Goal: Use online tool/utility: Utilize a website feature to perform a specific function

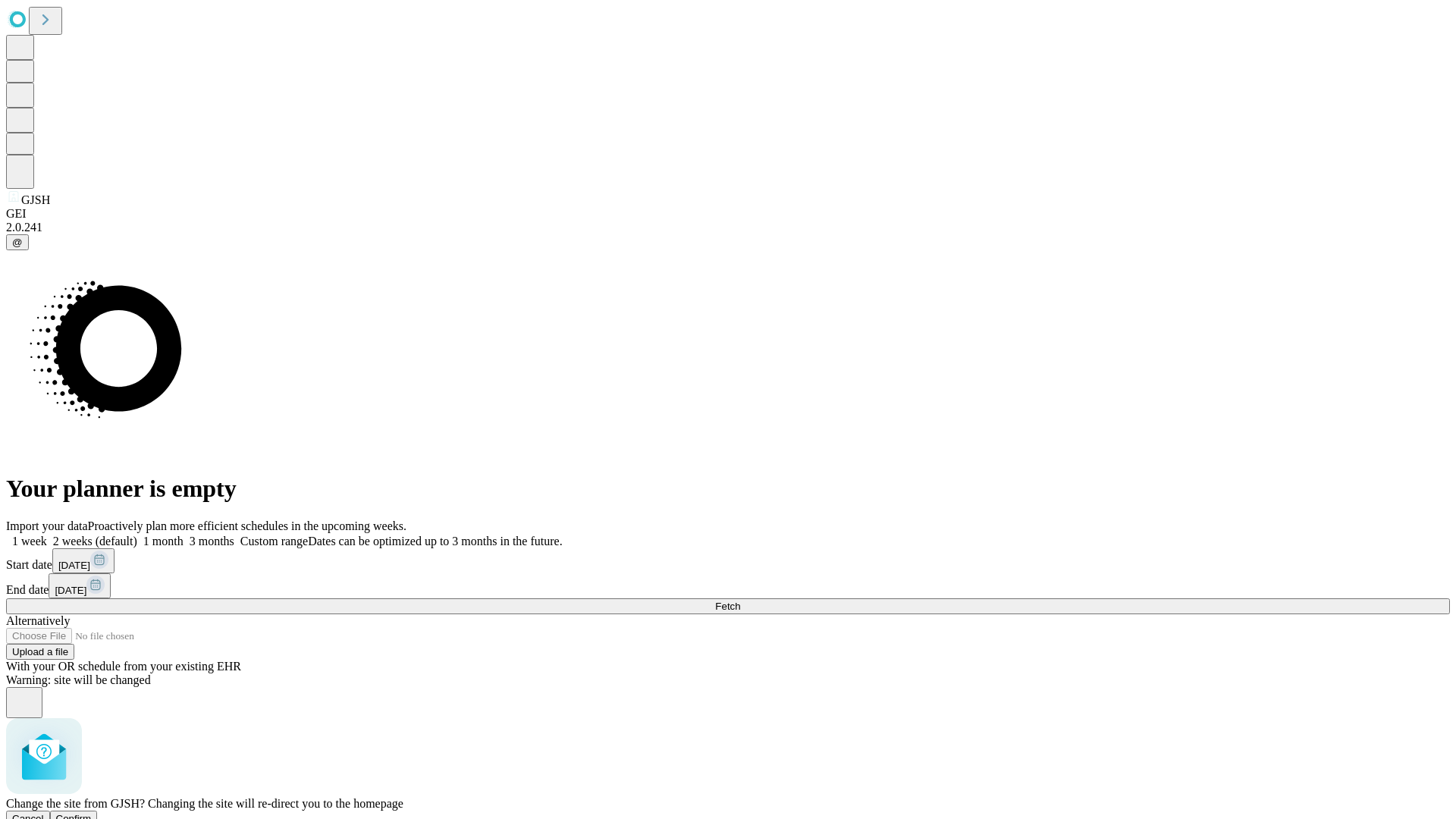
click at [92, 813] on span "Confirm" at bounding box center [74, 818] width 36 height 11
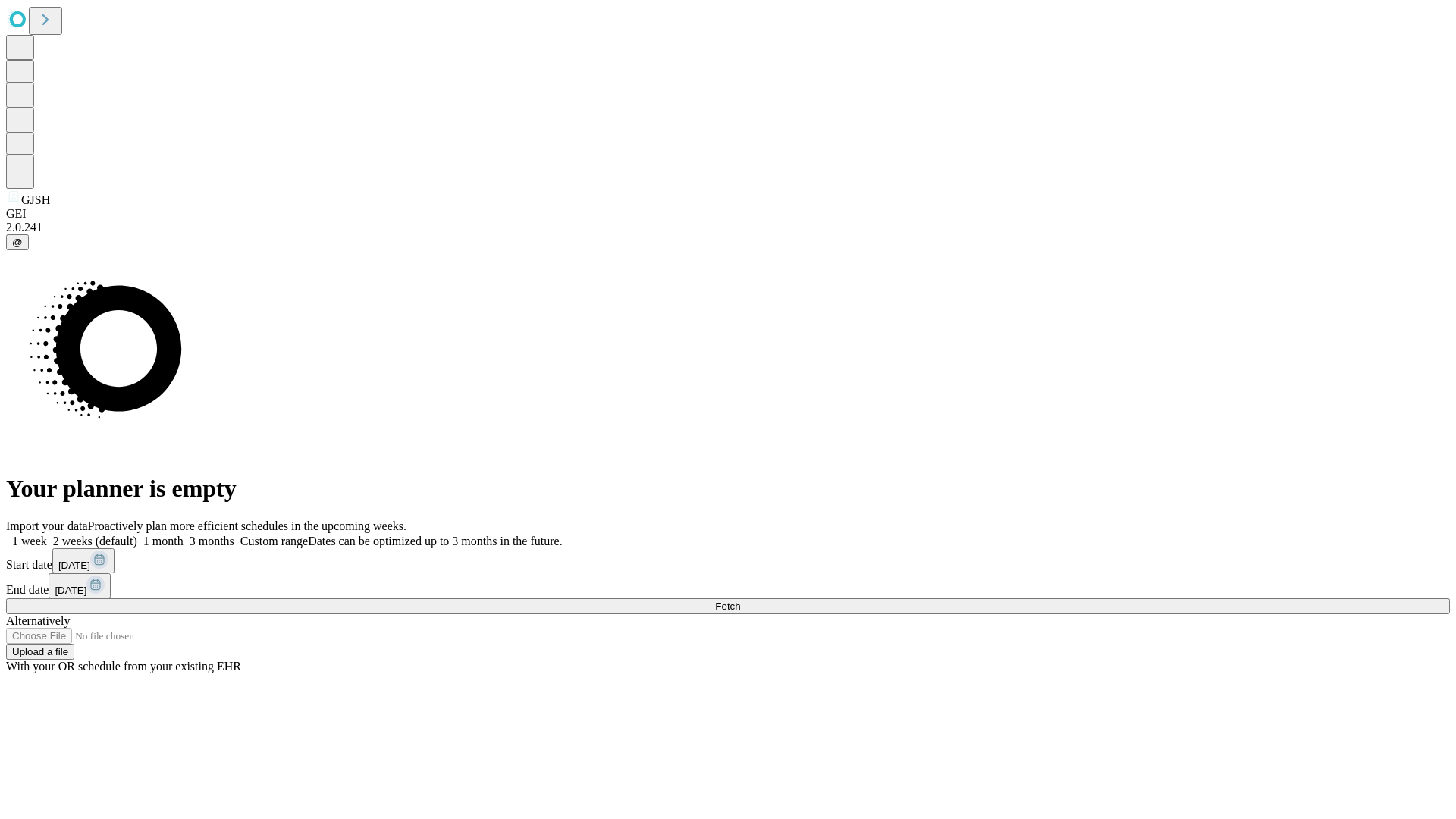
click at [183, 535] on label "1 month" at bounding box center [160, 541] width 46 height 13
click at [740, 601] on span "Fetch" at bounding box center [727, 606] width 25 height 11
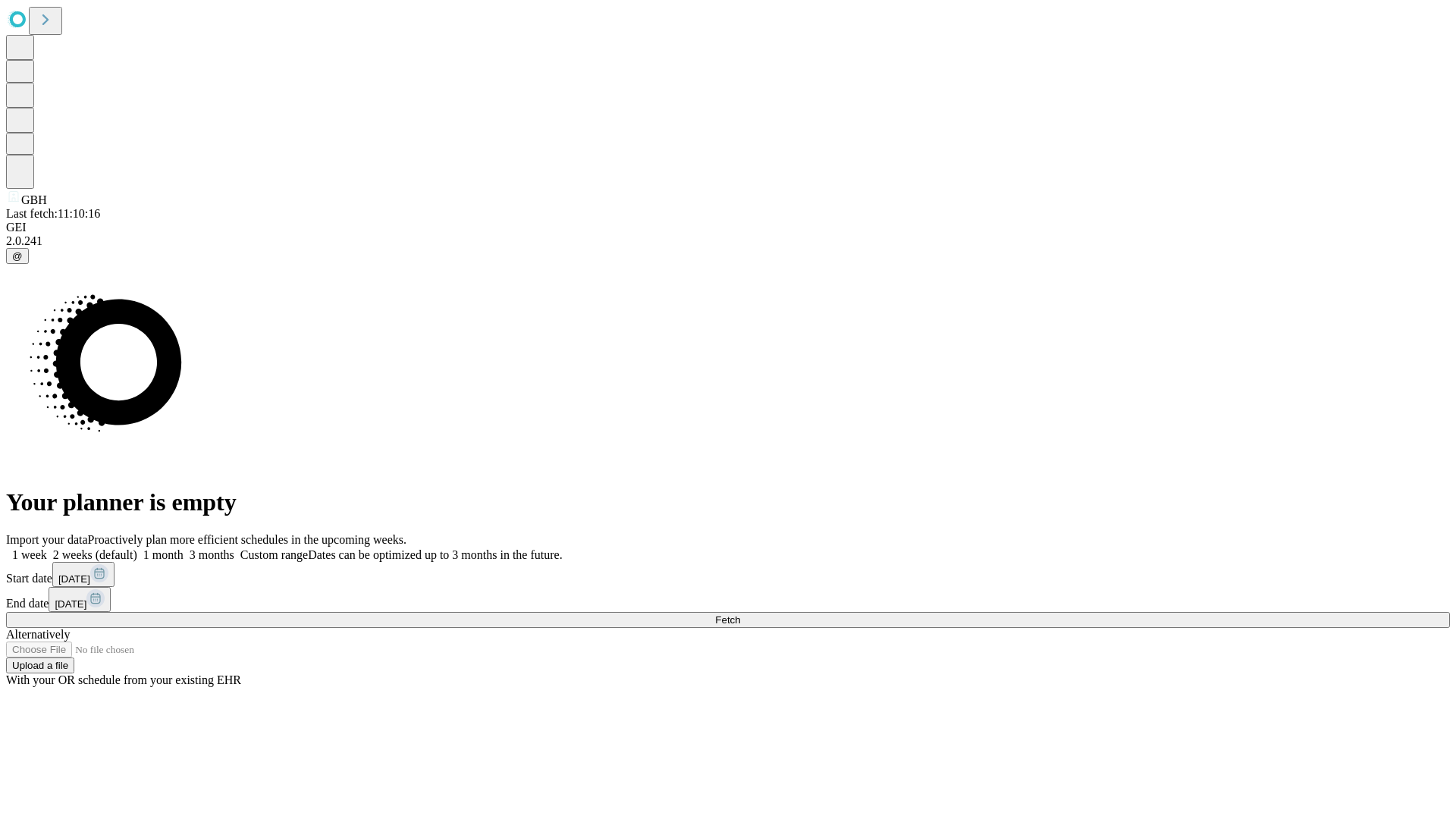
click at [183, 549] on label "1 month" at bounding box center [160, 555] width 46 height 13
click at [740, 614] on span "Fetch" at bounding box center [727, 619] width 25 height 11
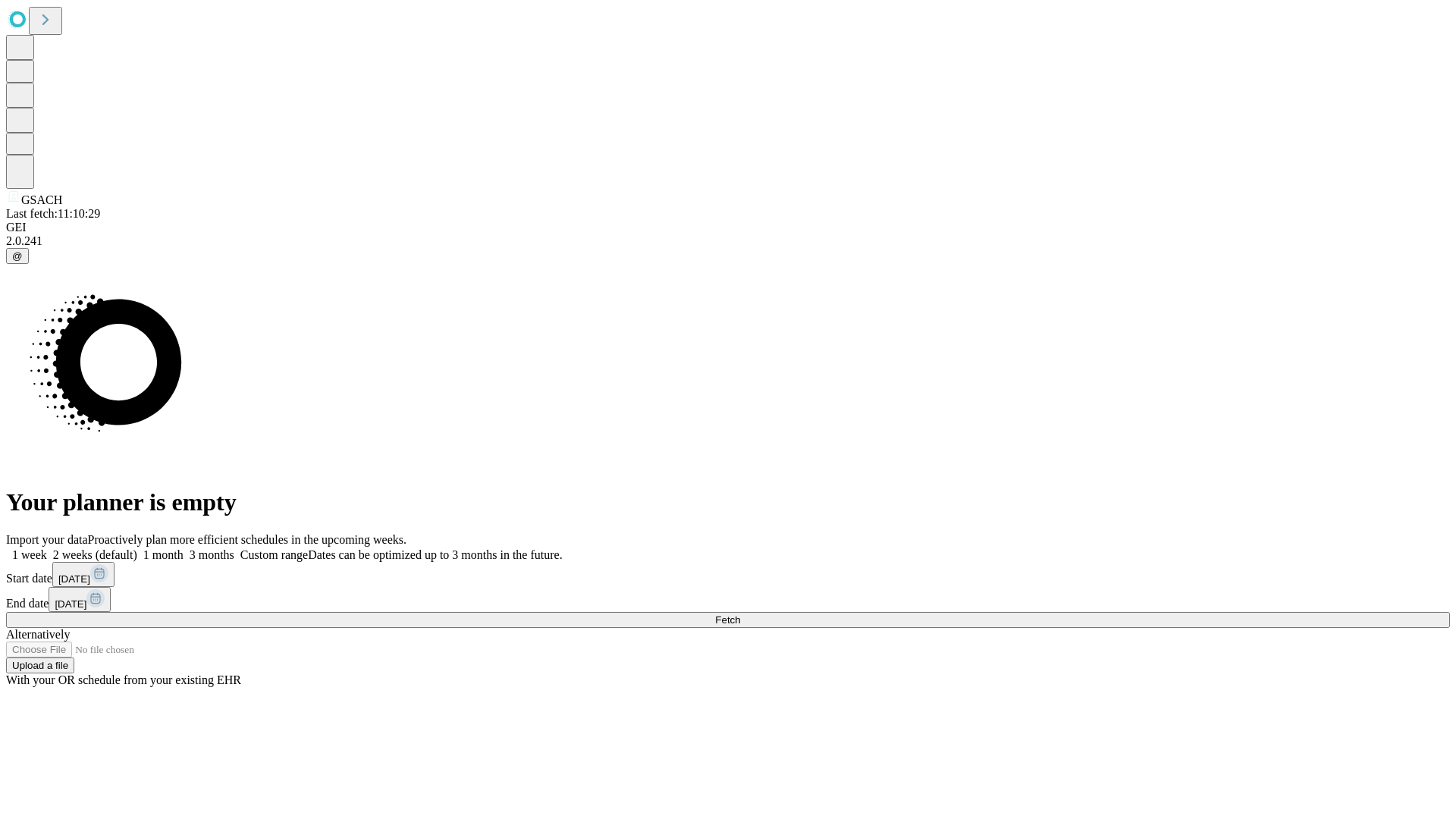
click at [740, 614] on span "Fetch" at bounding box center [727, 619] width 25 height 11
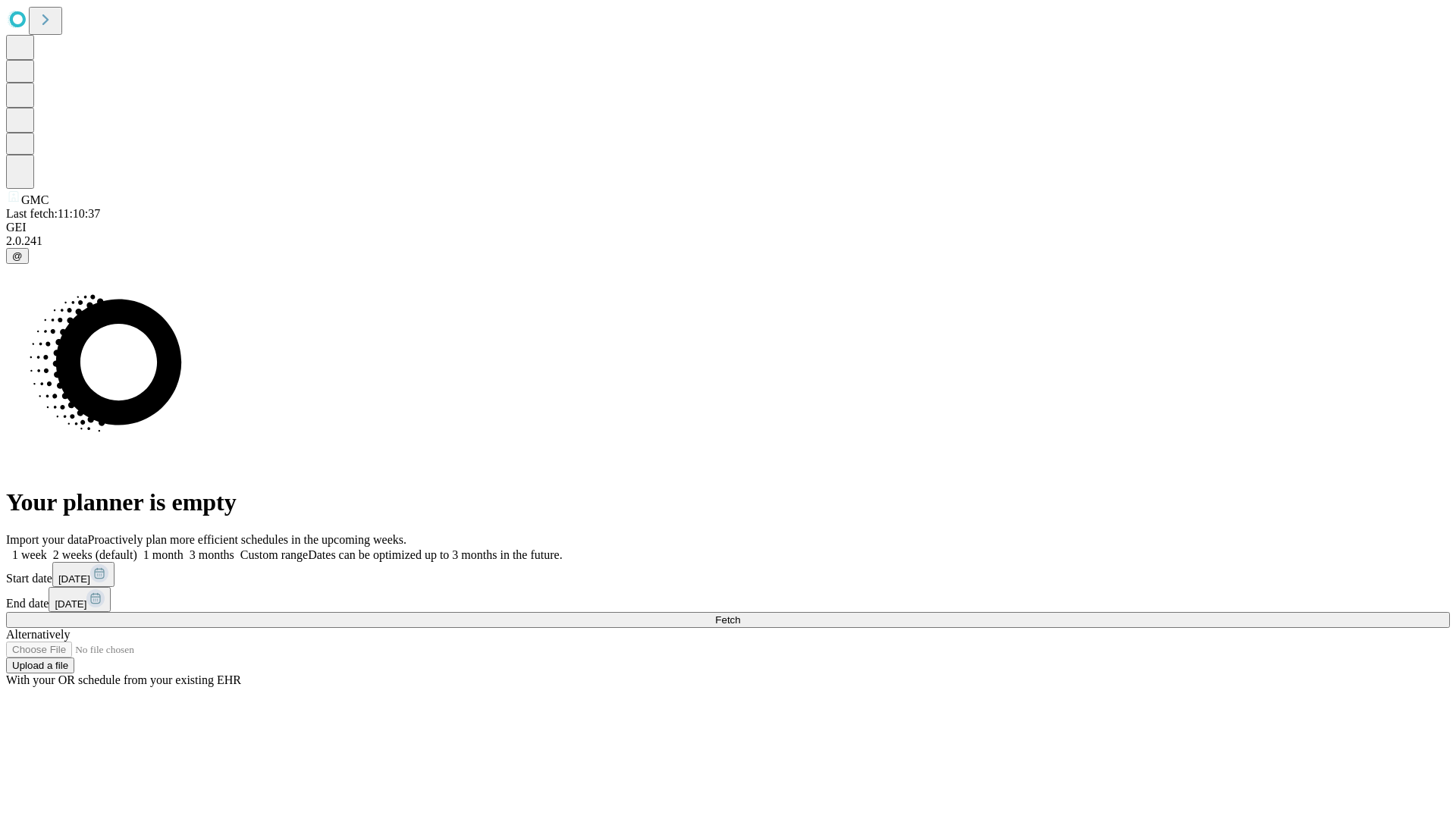
click at [183, 549] on label "1 month" at bounding box center [160, 555] width 46 height 13
click at [740, 614] on span "Fetch" at bounding box center [727, 619] width 25 height 11
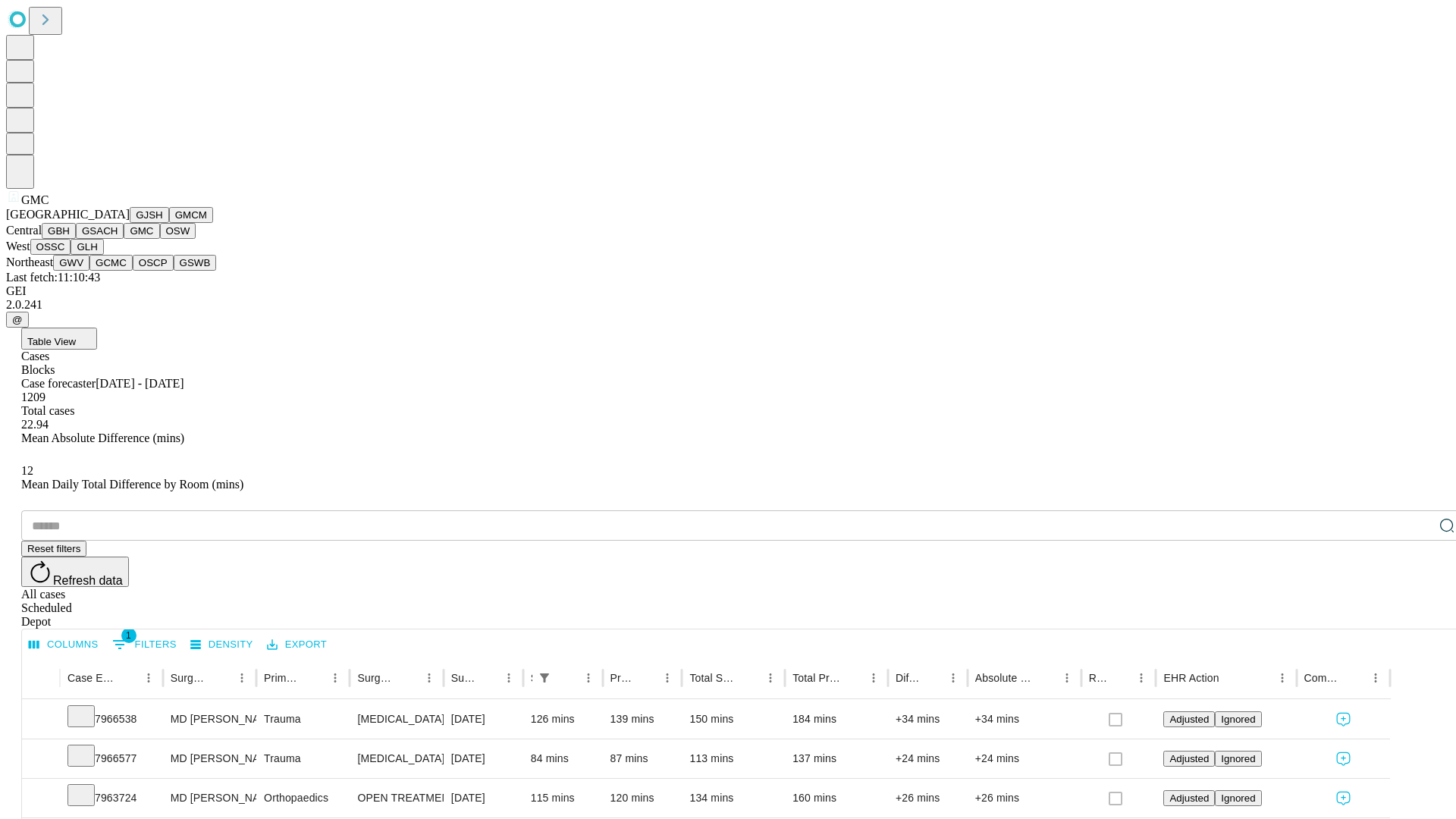
click at [160, 239] on button "OSW" at bounding box center [178, 230] width 37 height 16
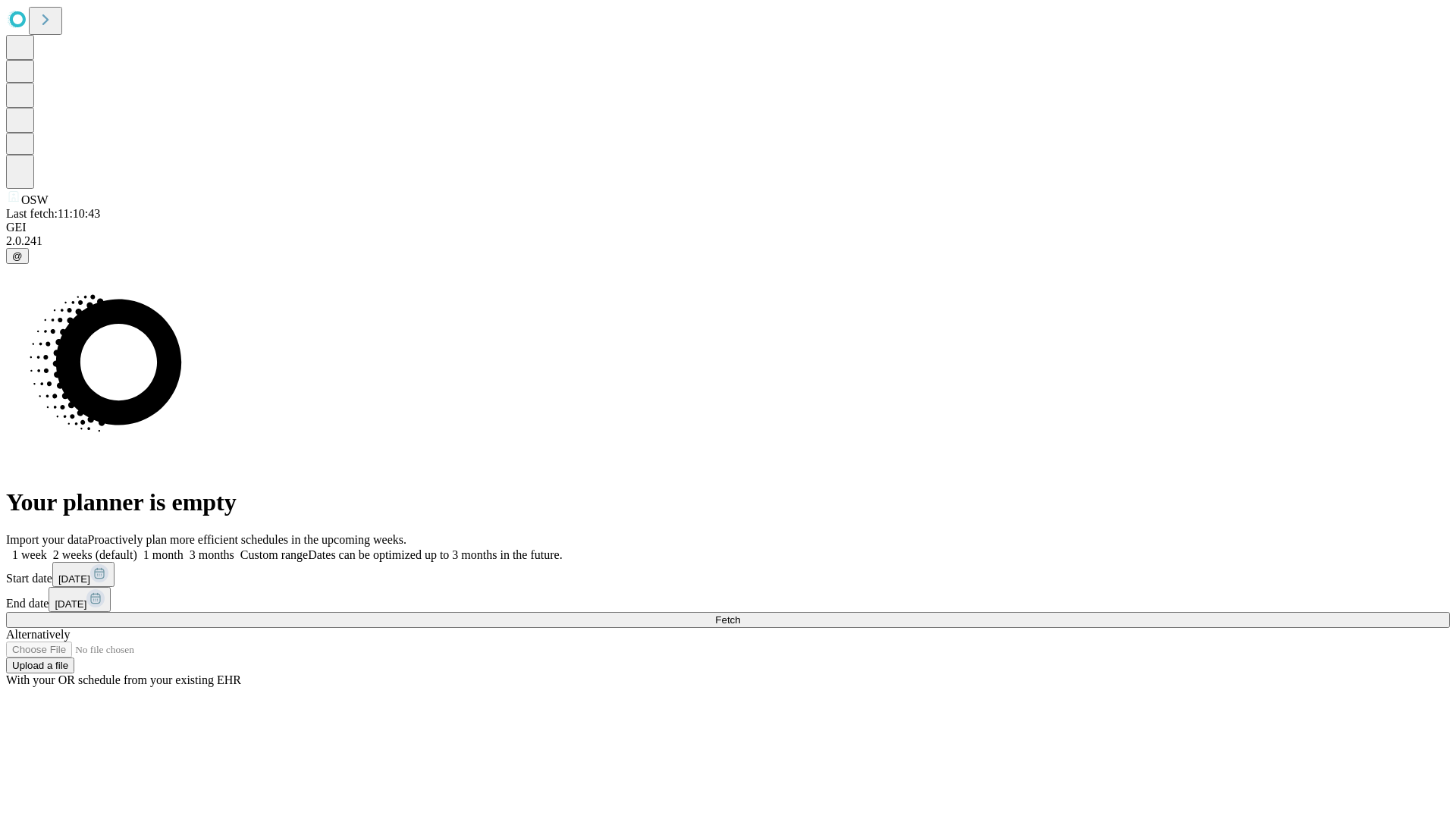
click at [183, 549] on label "1 month" at bounding box center [160, 555] width 46 height 13
click at [740, 614] on span "Fetch" at bounding box center [727, 619] width 25 height 11
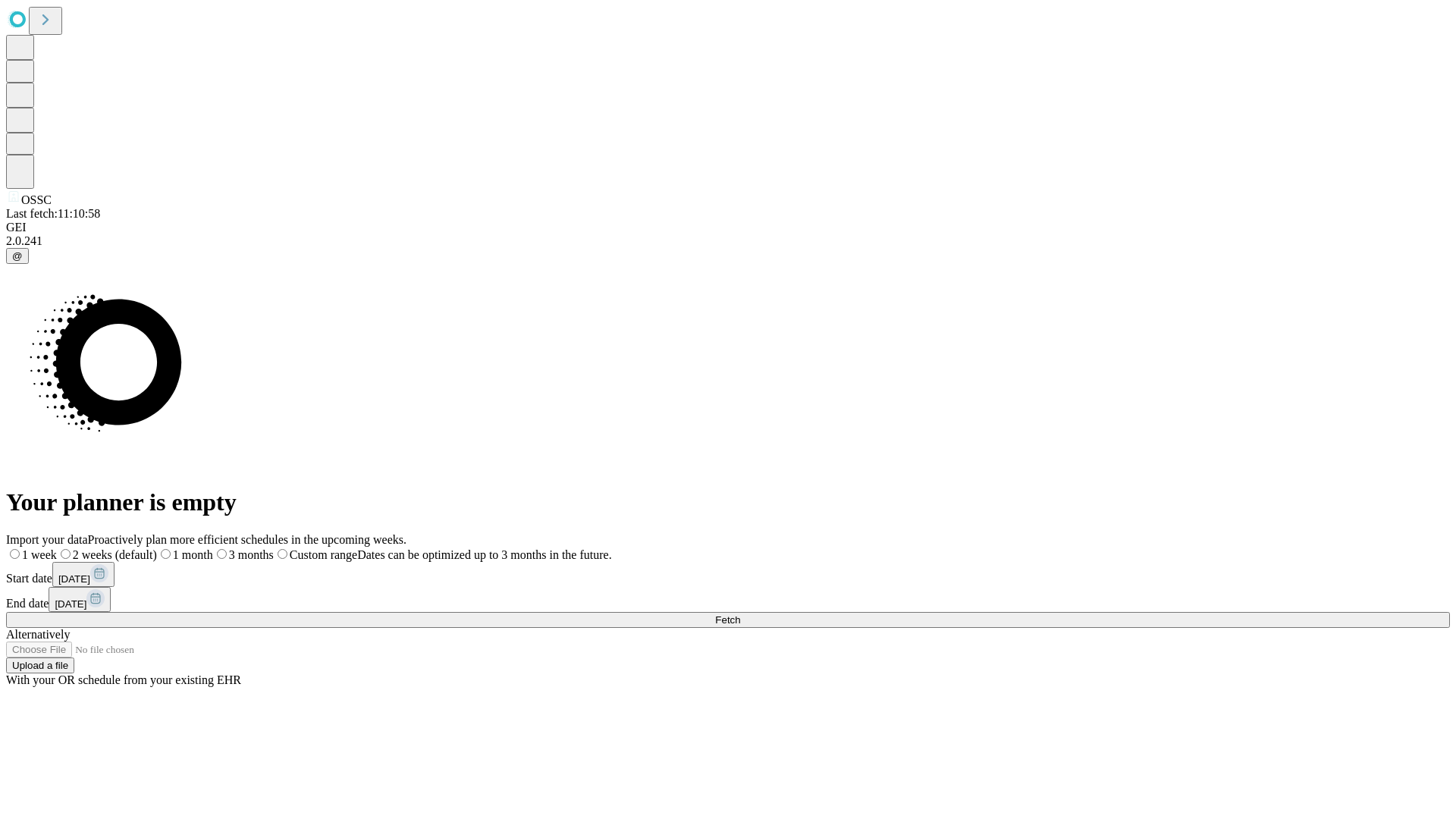
click at [213, 549] on label "1 month" at bounding box center [185, 555] width 56 height 13
click at [740, 614] on span "Fetch" at bounding box center [727, 619] width 25 height 11
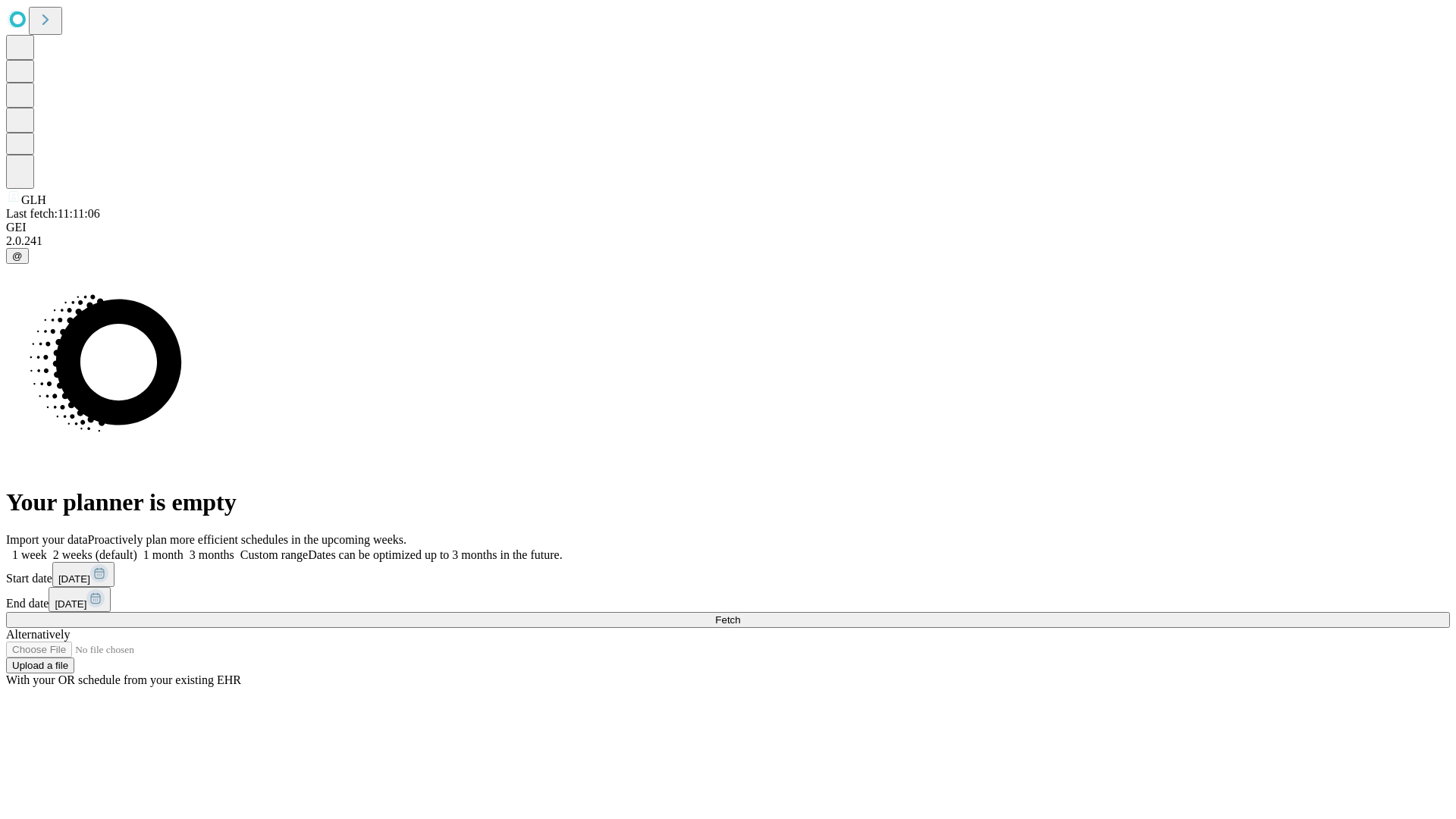
click at [740, 614] on span "Fetch" at bounding box center [727, 619] width 25 height 11
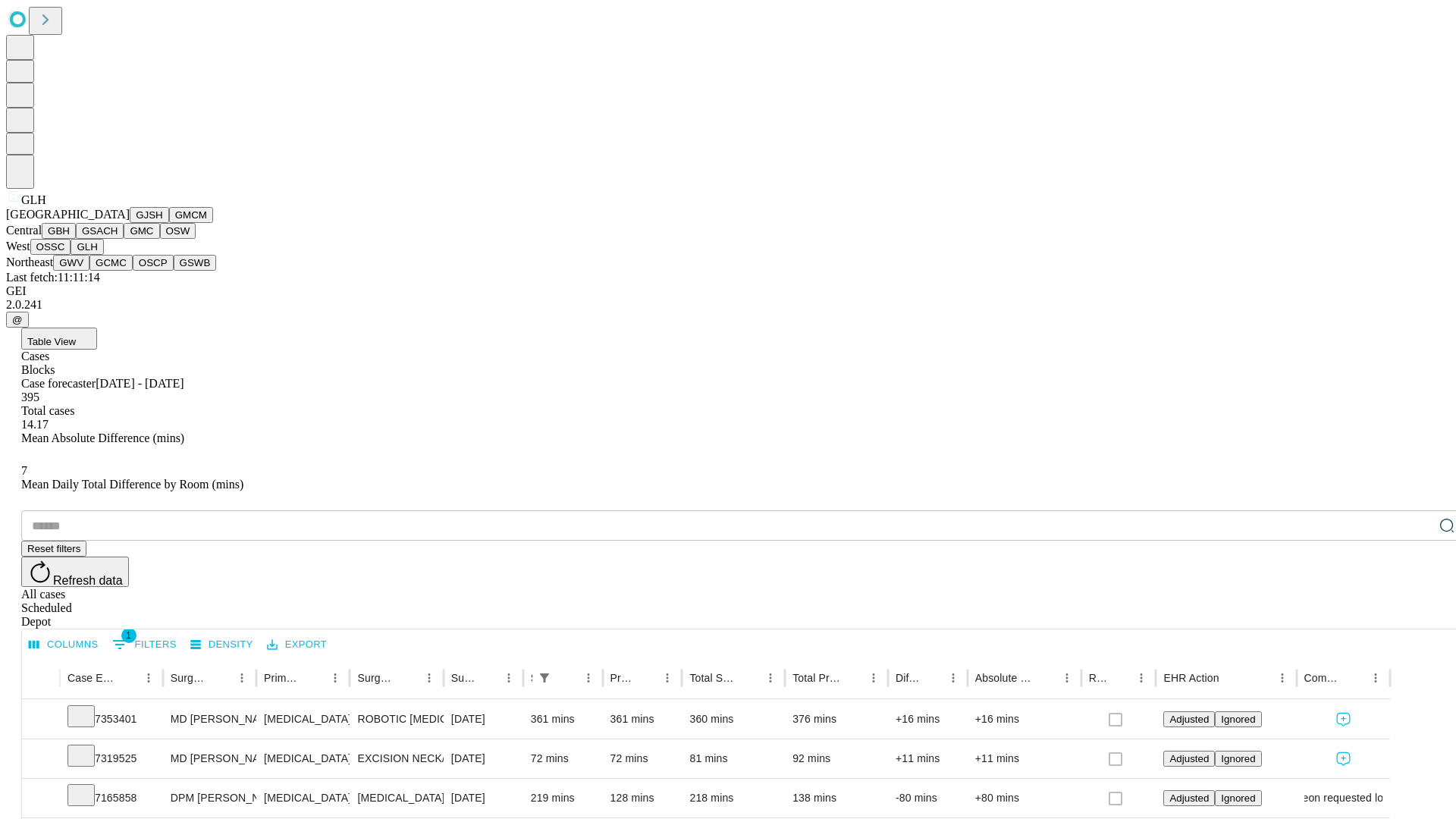
click at [90, 270] on button "GWV" at bounding box center [71, 263] width 37 height 16
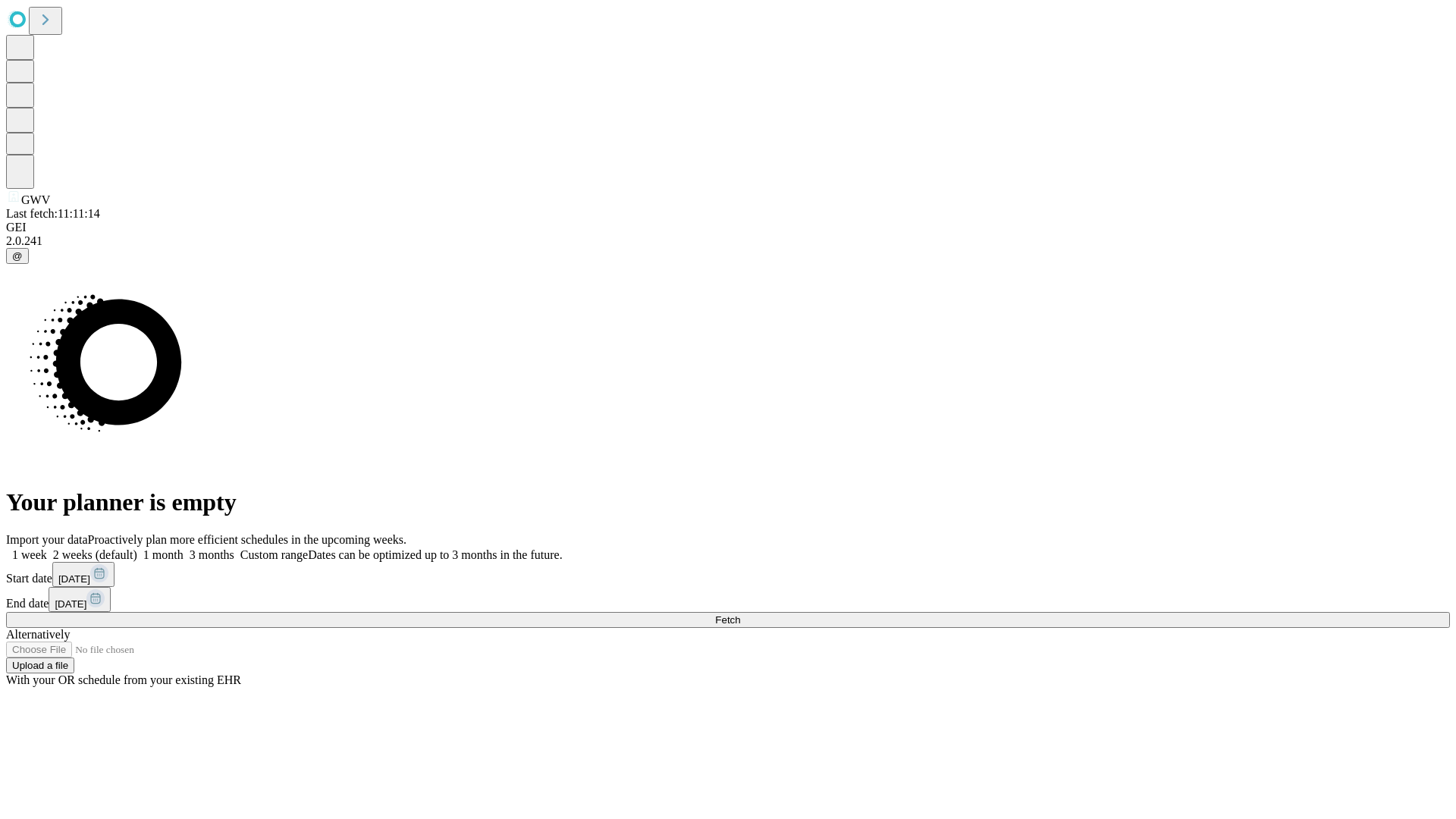
click at [183, 549] on label "1 month" at bounding box center [160, 555] width 46 height 13
click at [740, 614] on span "Fetch" at bounding box center [727, 619] width 25 height 11
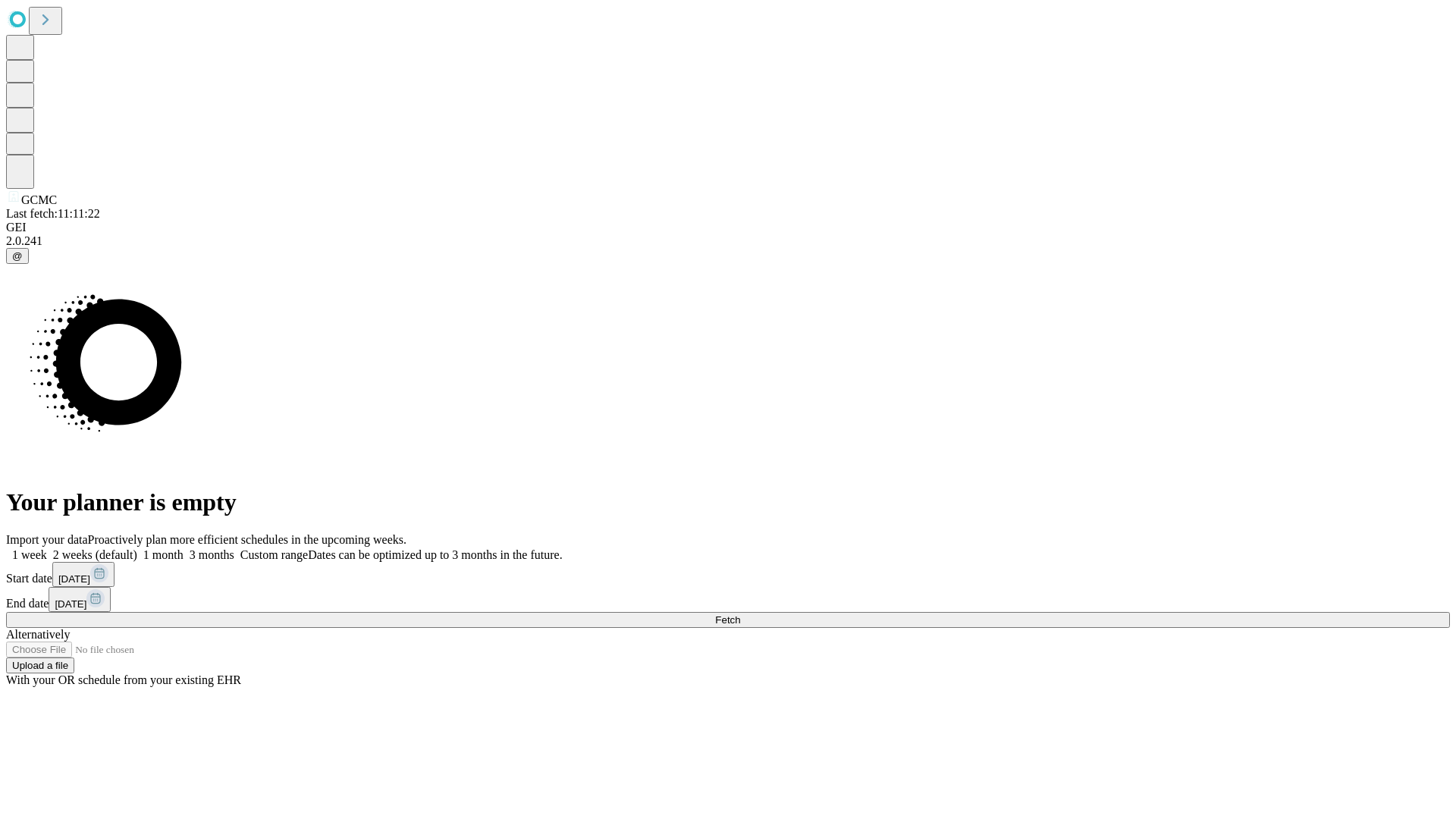
click at [183, 549] on label "1 month" at bounding box center [160, 555] width 46 height 13
click at [740, 614] on span "Fetch" at bounding box center [727, 619] width 25 height 11
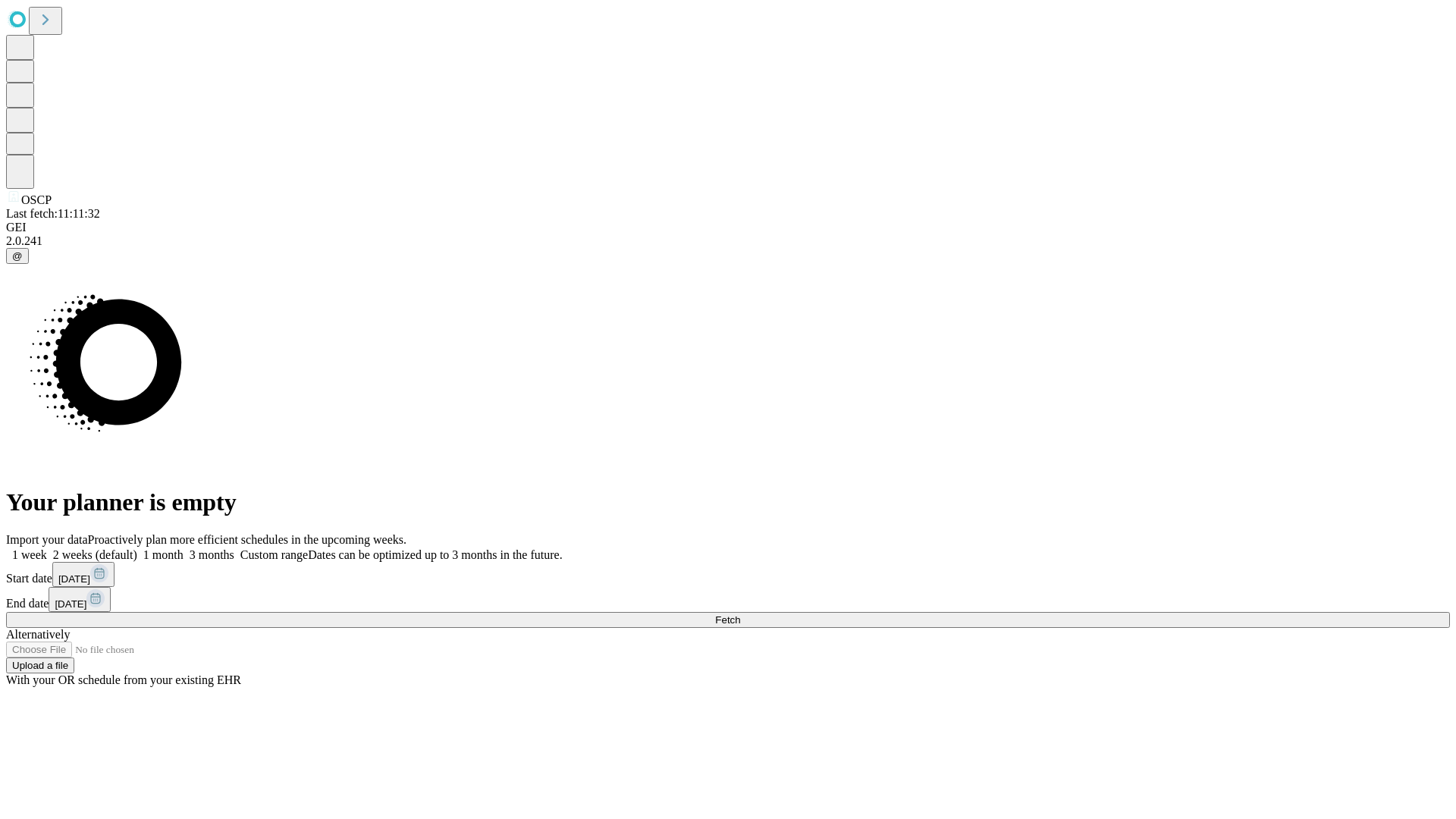
click at [183, 549] on label "1 month" at bounding box center [160, 555] width 46 height 13
click at [740, 614] on span "Fetch" at bounding box center [727, 619] width 25 height 11
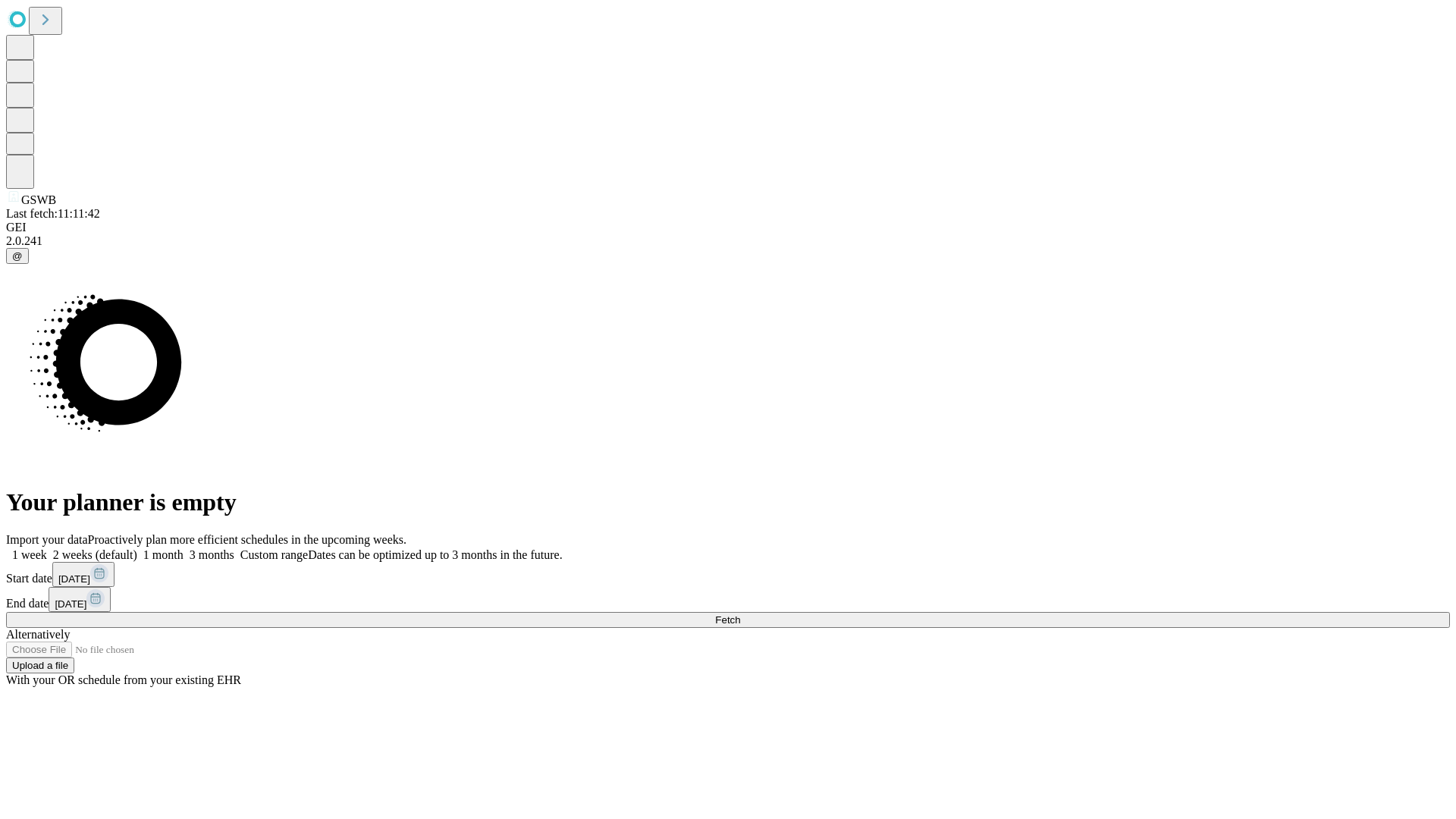
click at [183, 549] on label "1 month" at bounding box center [160, 555] width 46 height 13
click at [740, 614] on span "Fetch" at bounding box center [727, 619] width 25 height 11
